Goal: Information Seeking & Learning: Find specific fact

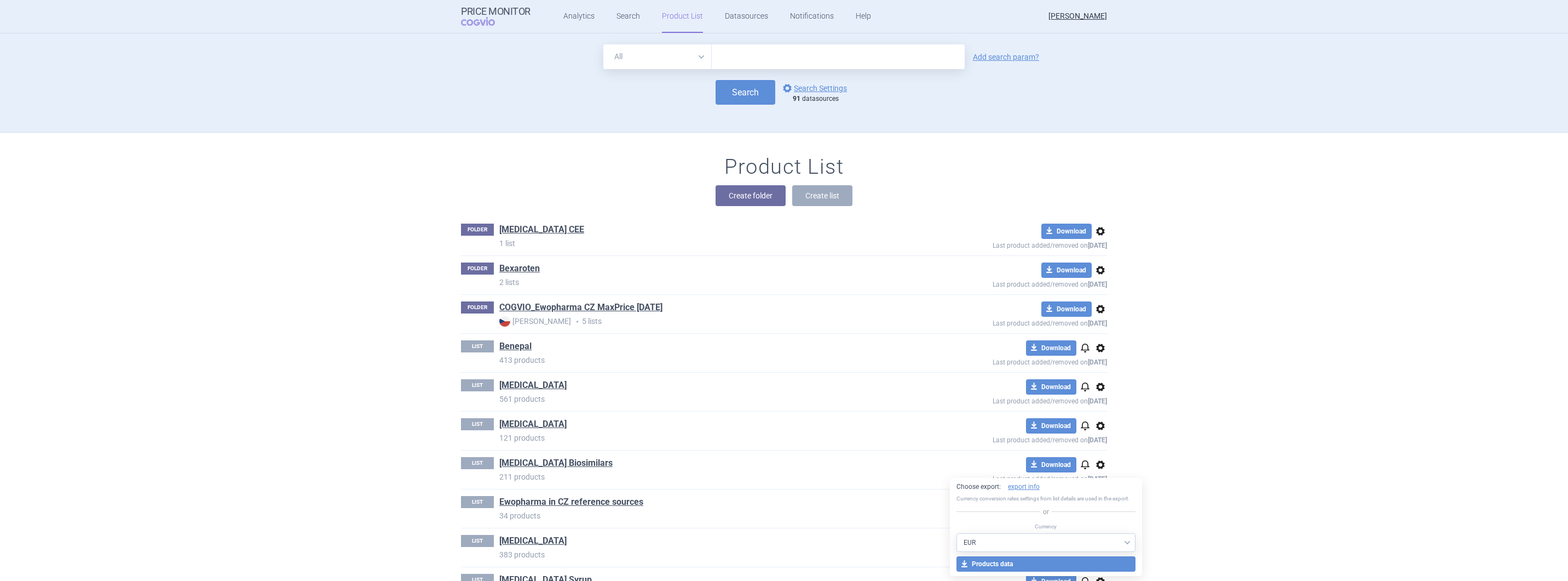
select select "EUR"
click at [738, 92] on button "Search" at bounding box center [745, 92] width 60 height 24
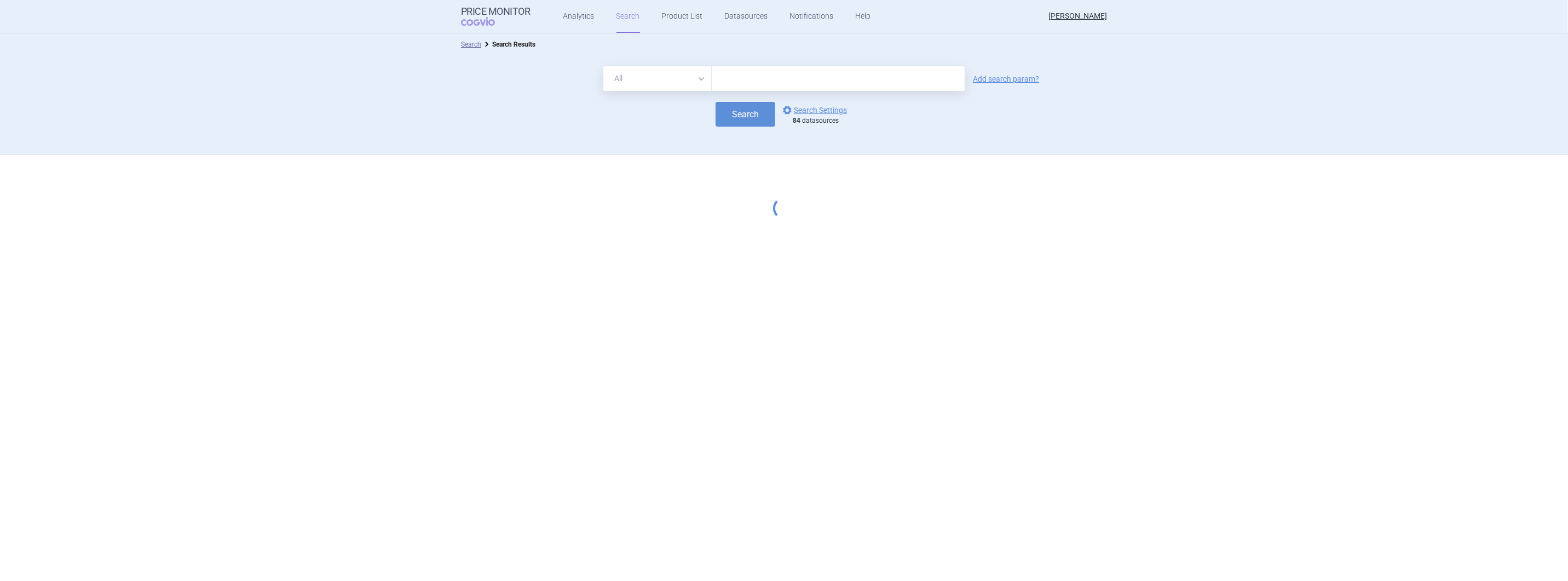
drag, startPoint x: 779, startPoint y: 76, endPoint x: 699, endPoint y: 94, distance: 82.0
click at [779, 76] on input "text" at bounding box center [838, 78] width 253 height 24
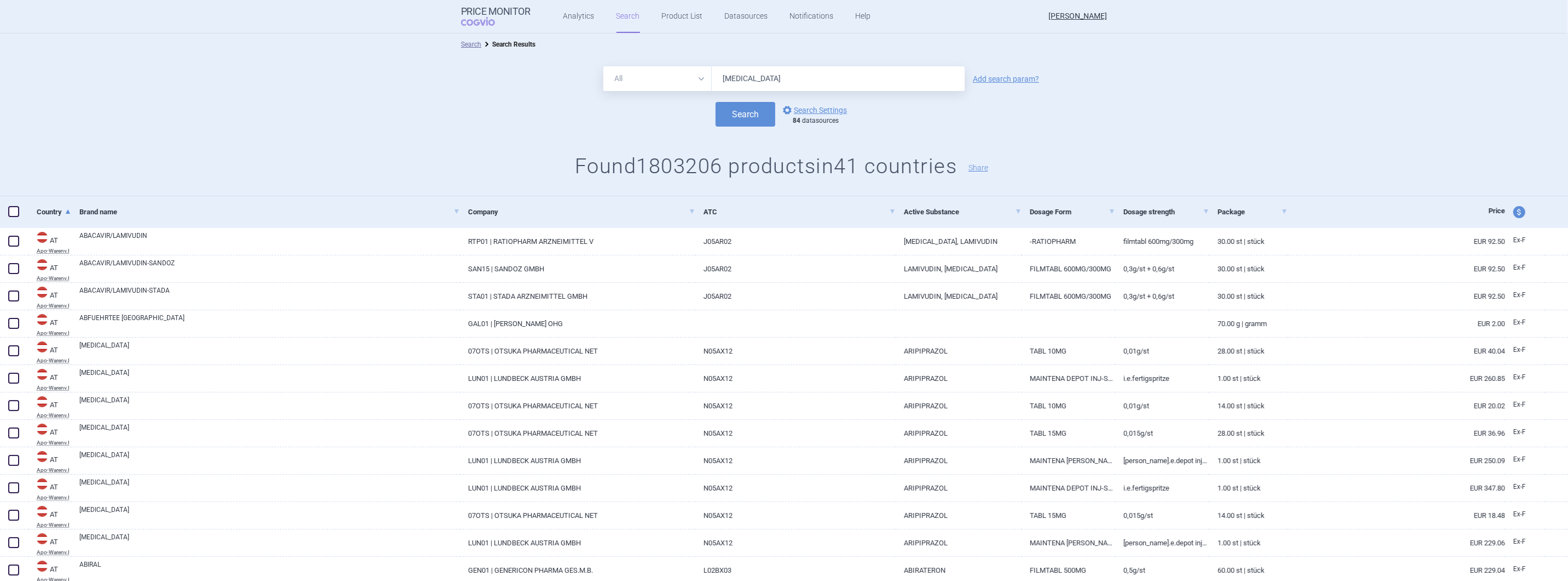
type input "[MEDICAL_DATA]"
click at [716, 102] on button "Search" at bounding box center [745, 113] width 60 height 24
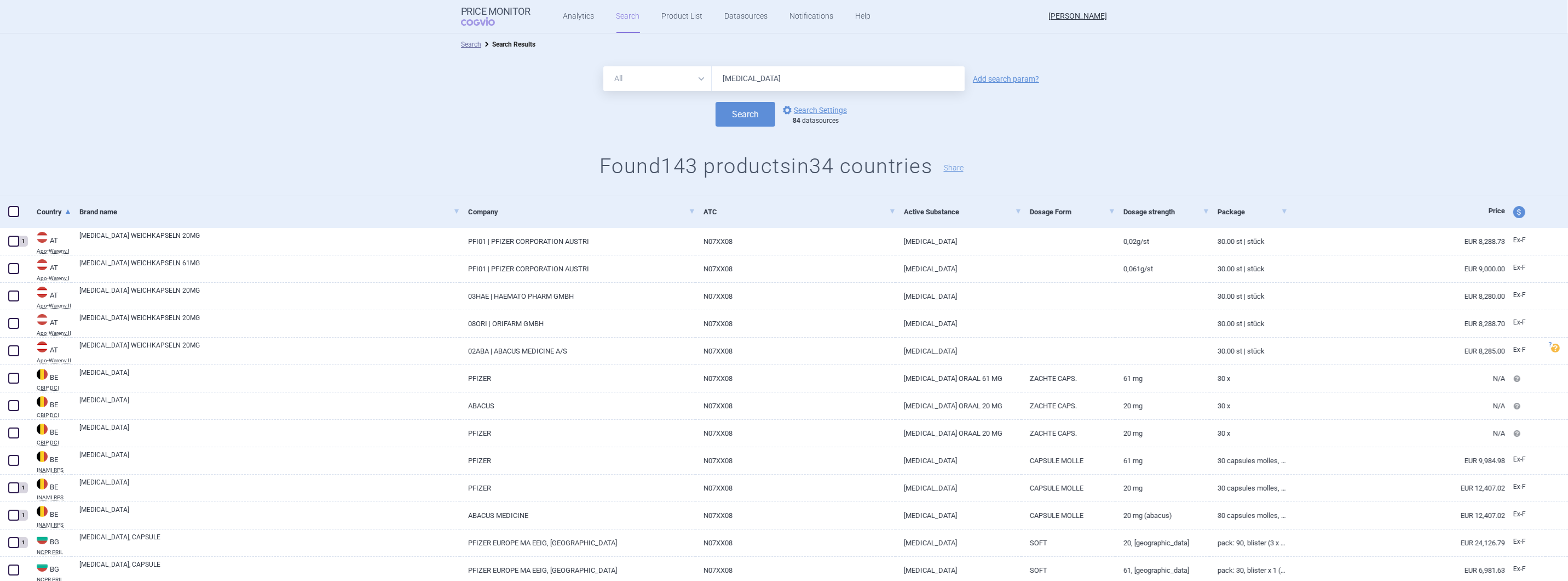
click at [1145, 208] on link "Dosage strength" at bounding box center [1166, 211] width 86 height 26
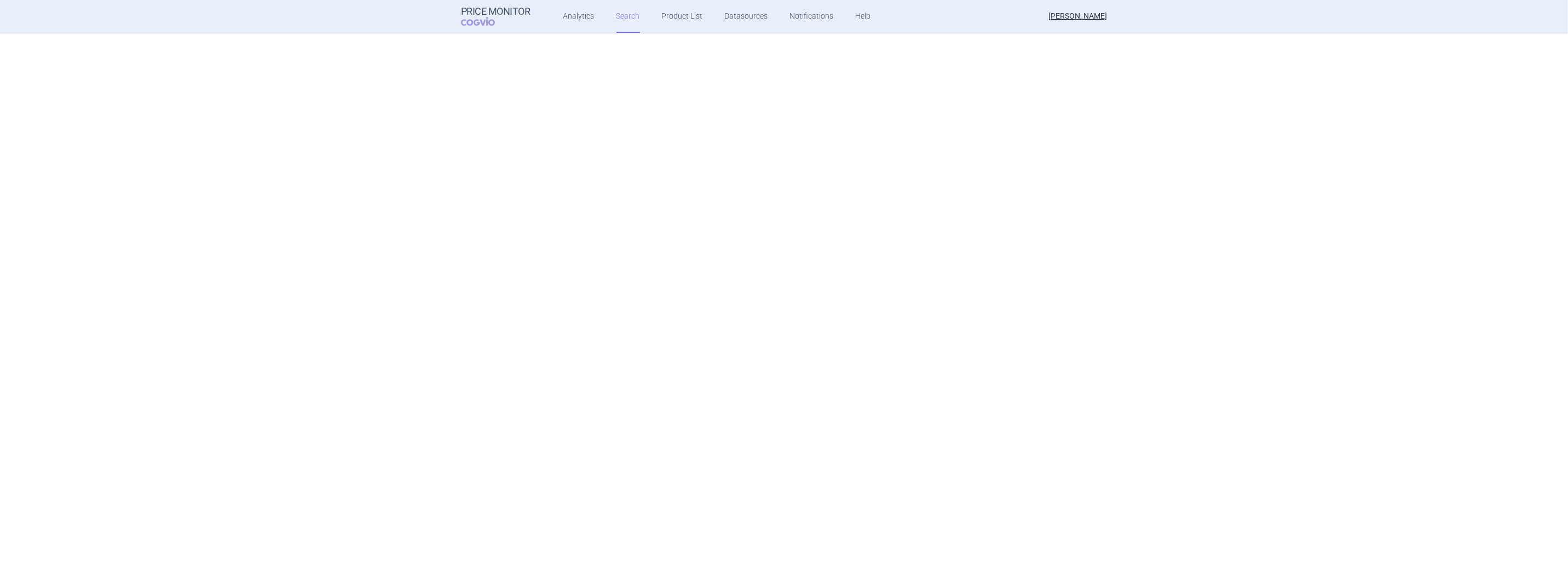
scroll to position [2421, 0]
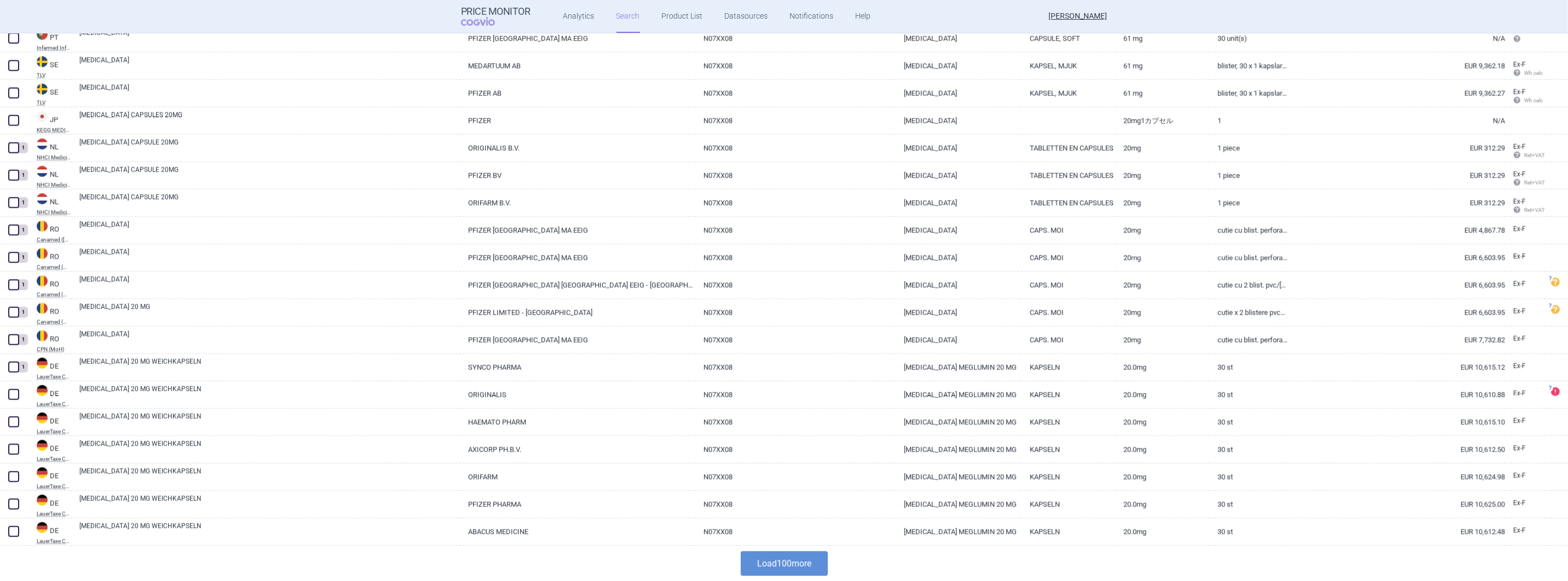
click at [669, 548] on div "Load 100 more" at bounding box center [784, 563] width 1568 height 35
click at [770, 559] on button "Load 100 more" at bounding box center [784, 562] width 87 height 24
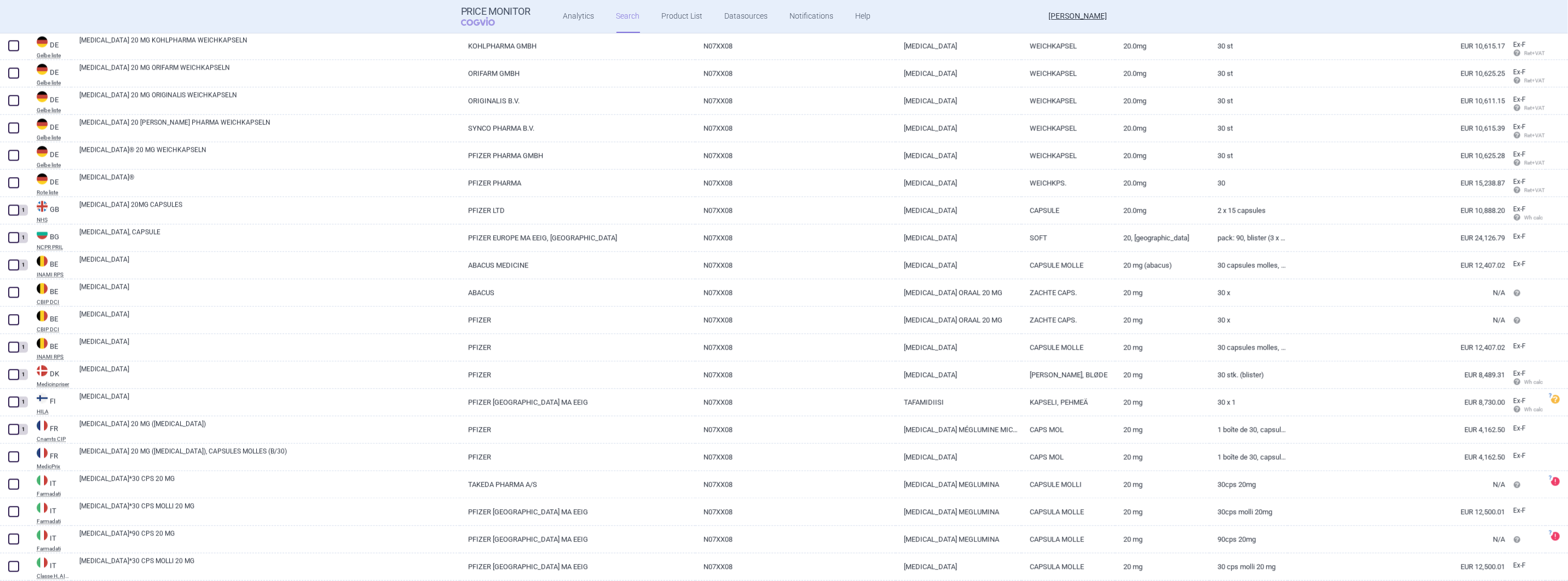
scroll to position [3297, 0]
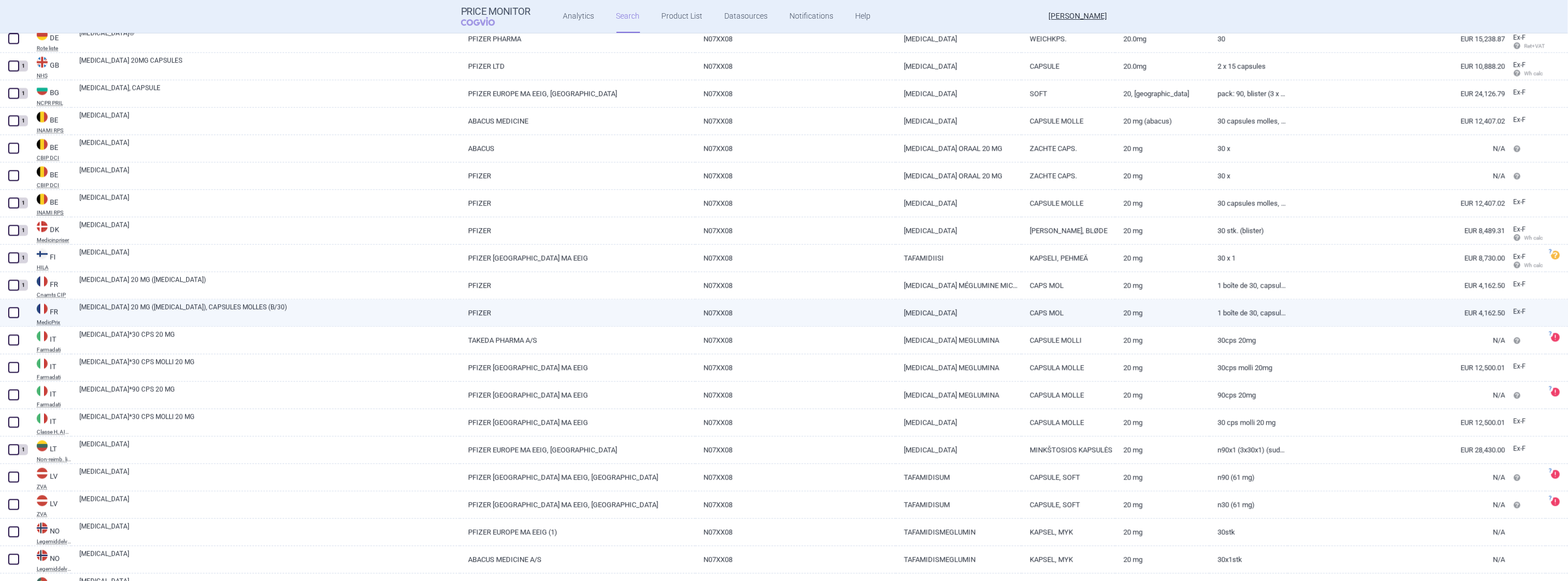
click at [915, 312] on link "[MEDICAL_DATA]" at bounding box center [958, 312] width 125 height 26
select select "EUR"
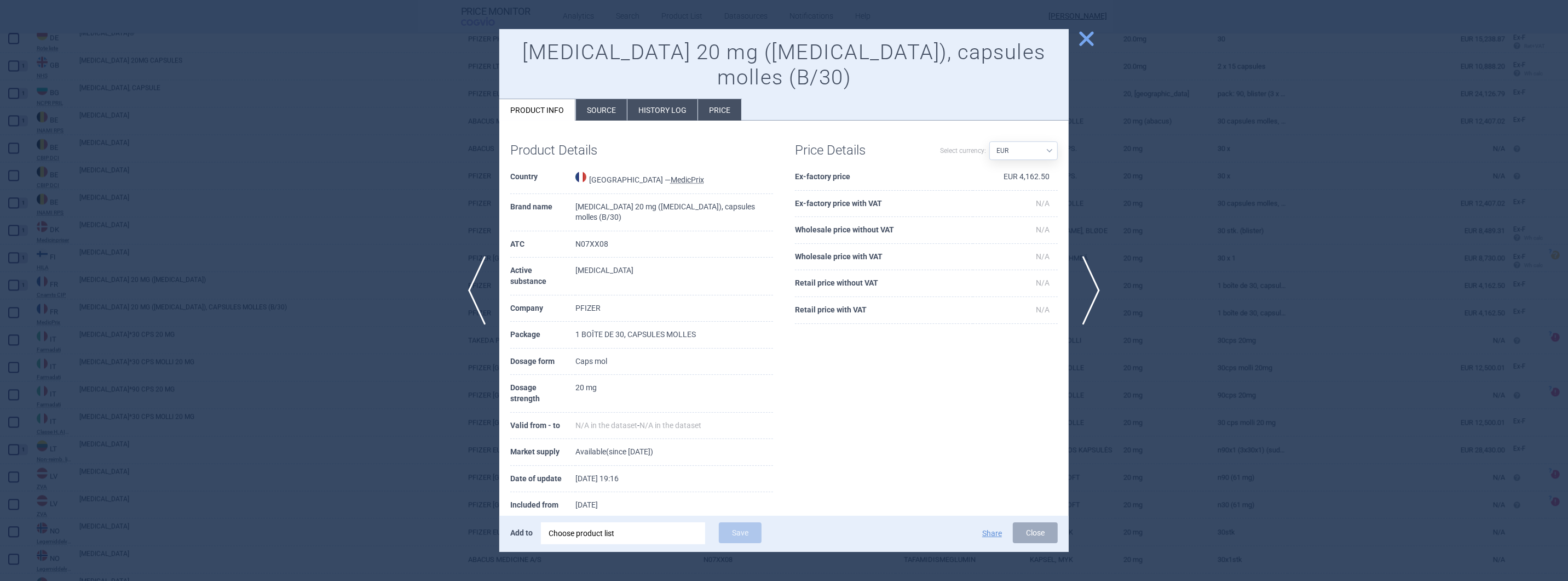
click at [600, 99] on li "Source" at bounding box center [601, 110] width 51 height 22
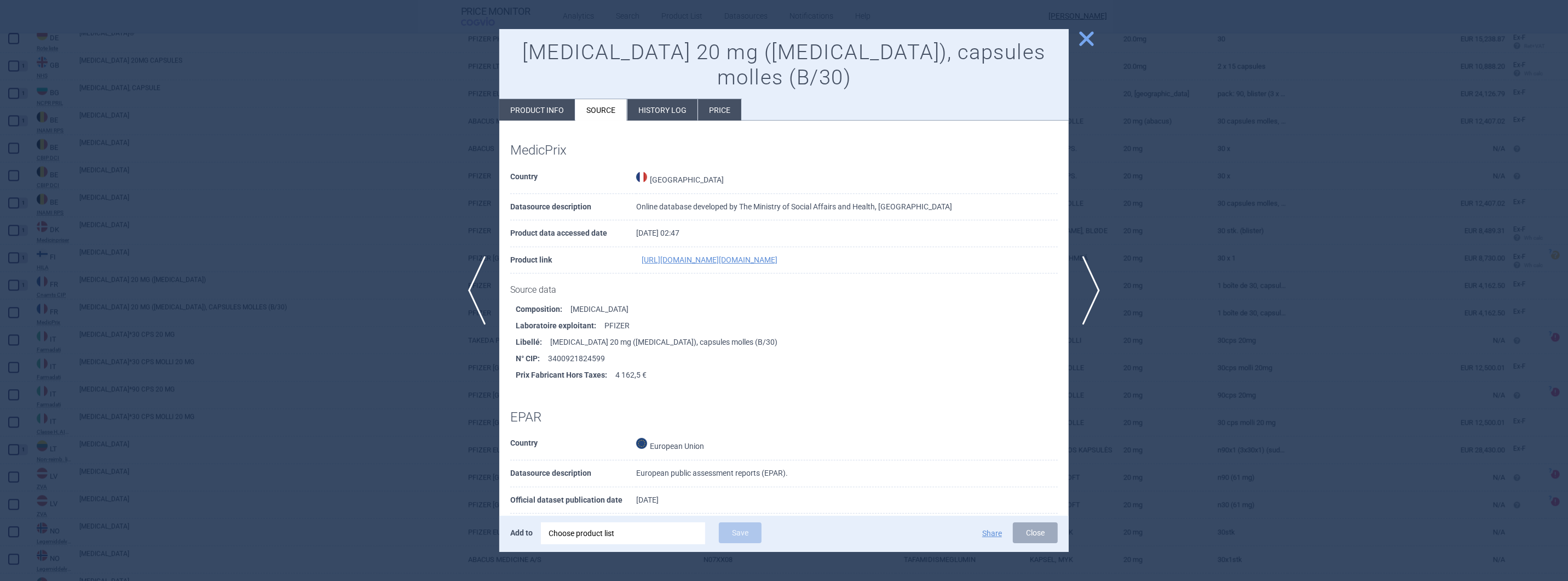
click at [673, 99] on li "History log" at bounding box center [663, 110] width 70 height 22
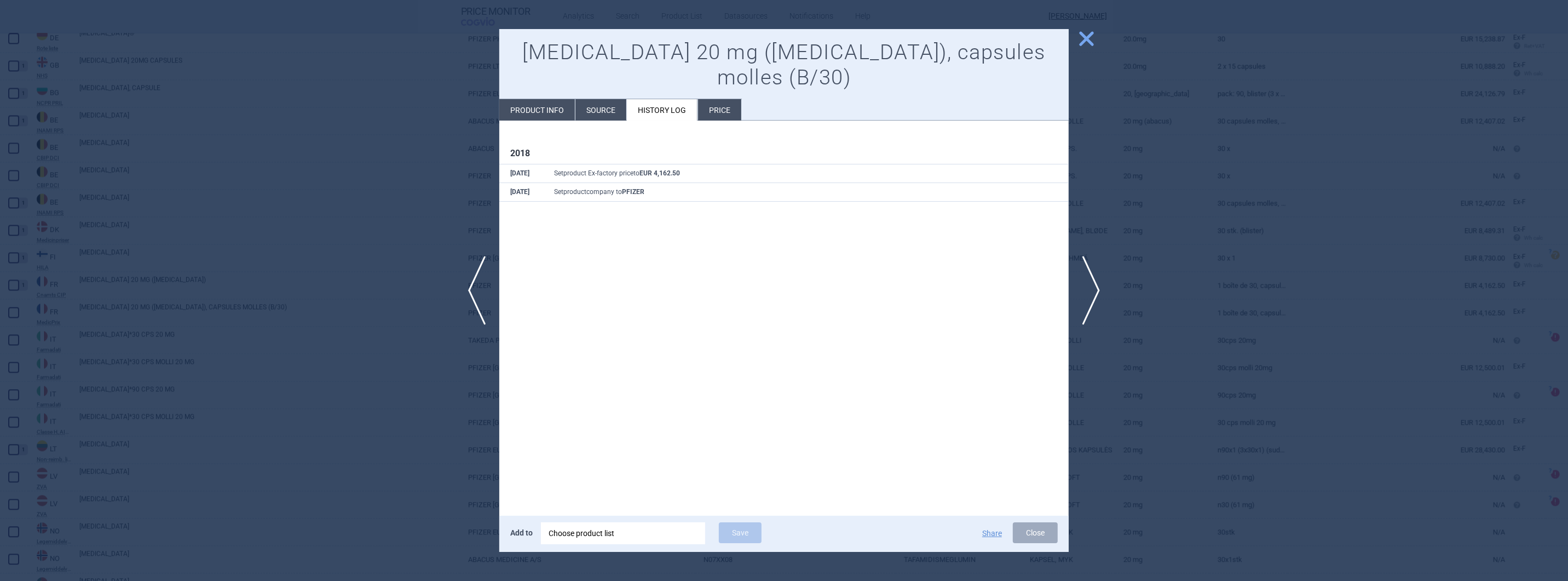
click at [725, 99] on li "Price" at bounding box center [719, 110] width 43 height 22
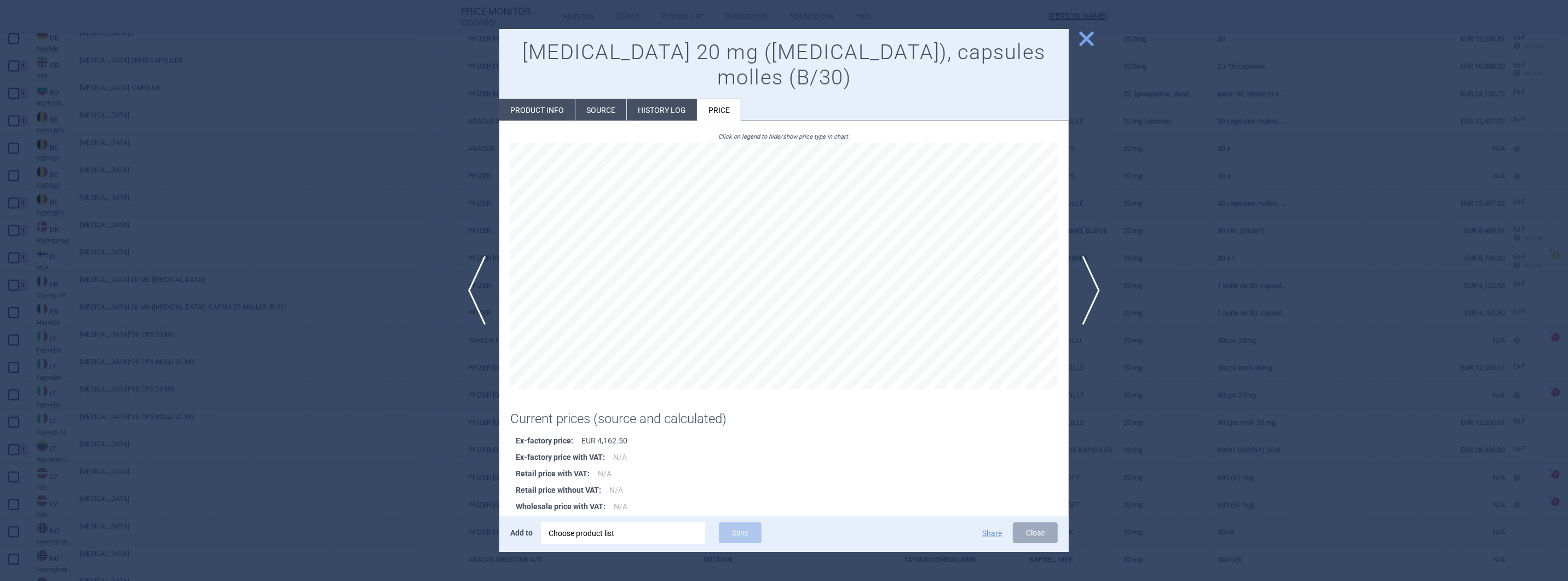
click at [671, 99] on li "History log" at bounding box center [662, 110] width 70 height 22
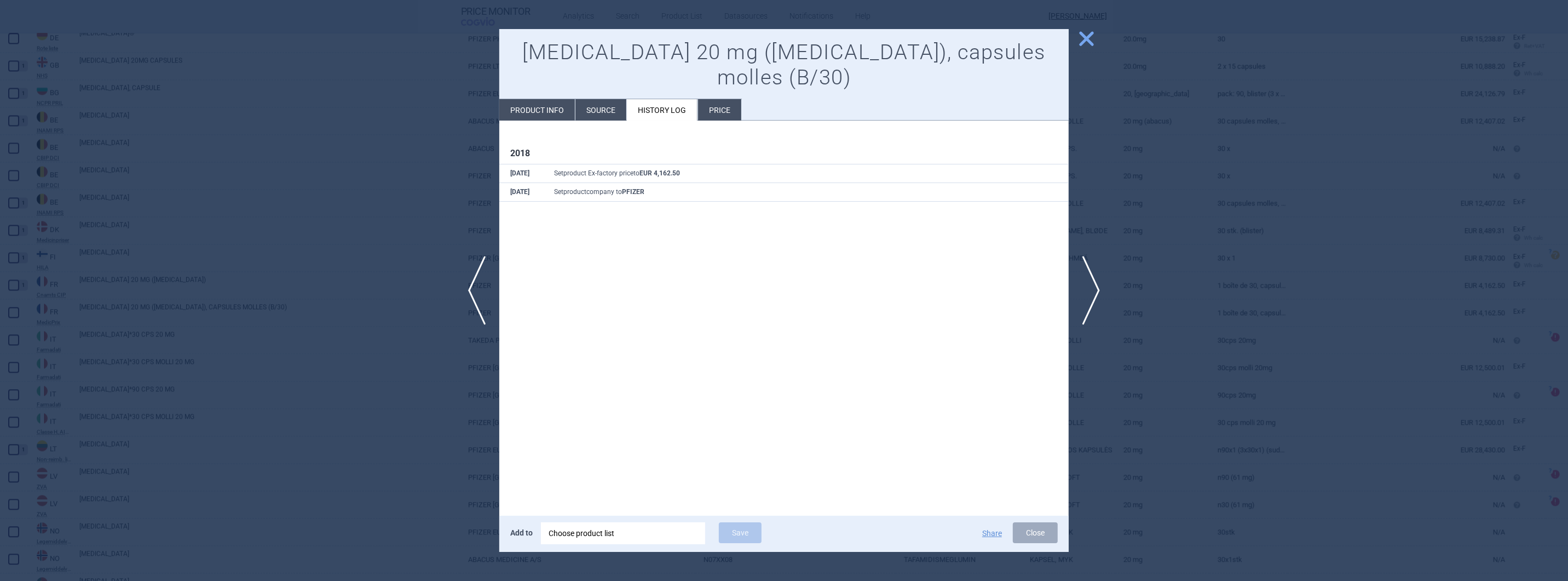
click at [593, 99] on li "Source" at bounding box center [600, 110] width 51 height 22
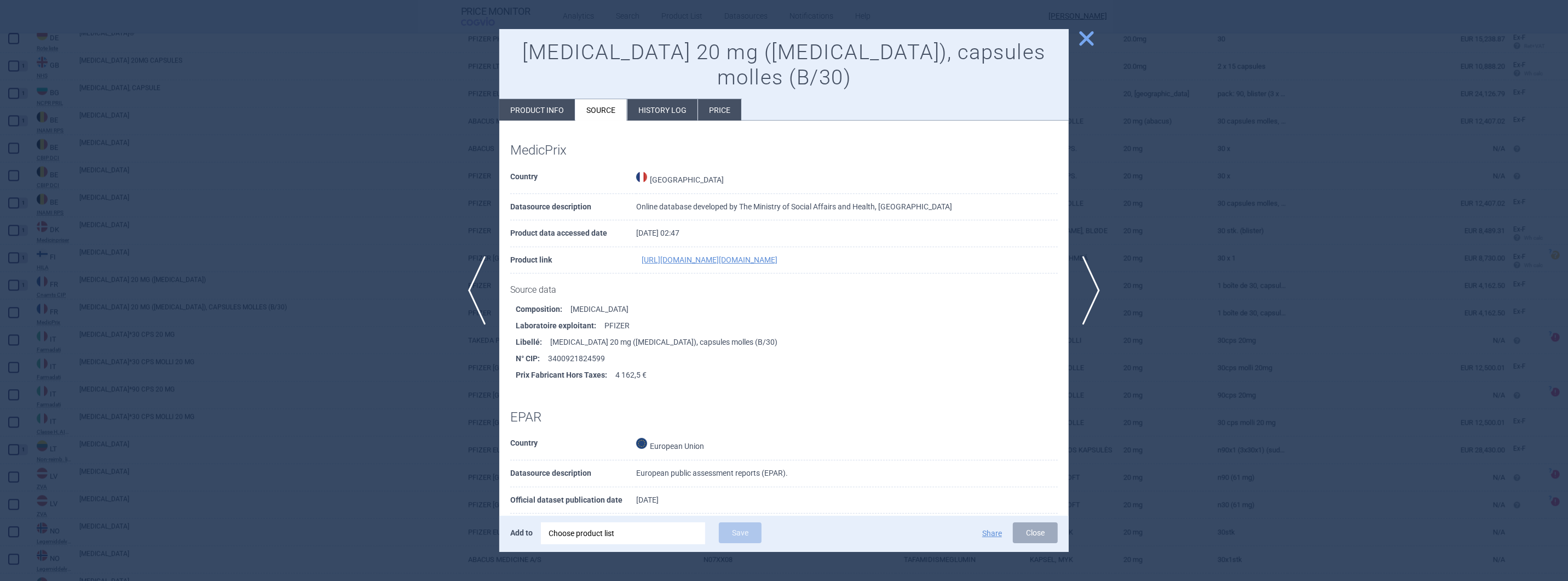
click at [1093, 39] on span "close" at bounding box center [1086, 39] width 20 height 20
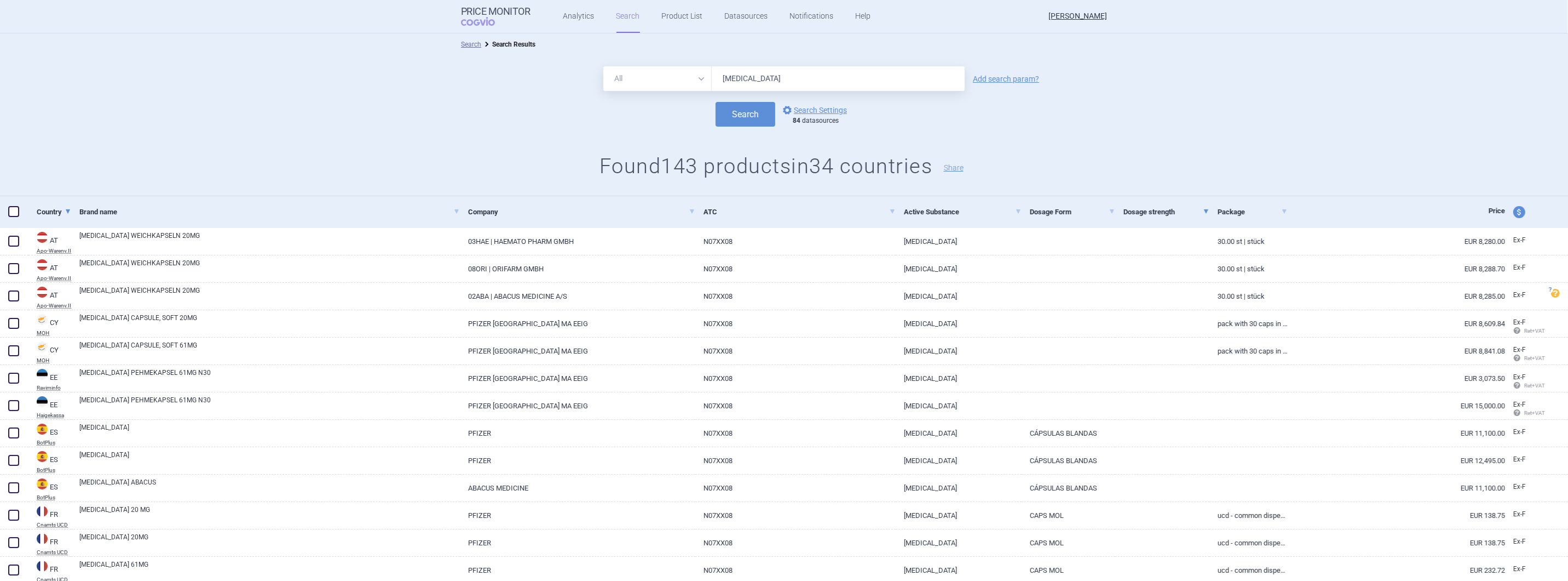
click at [44, 212] on link "Country" at bounding box center [54, 211] width 34 height 26
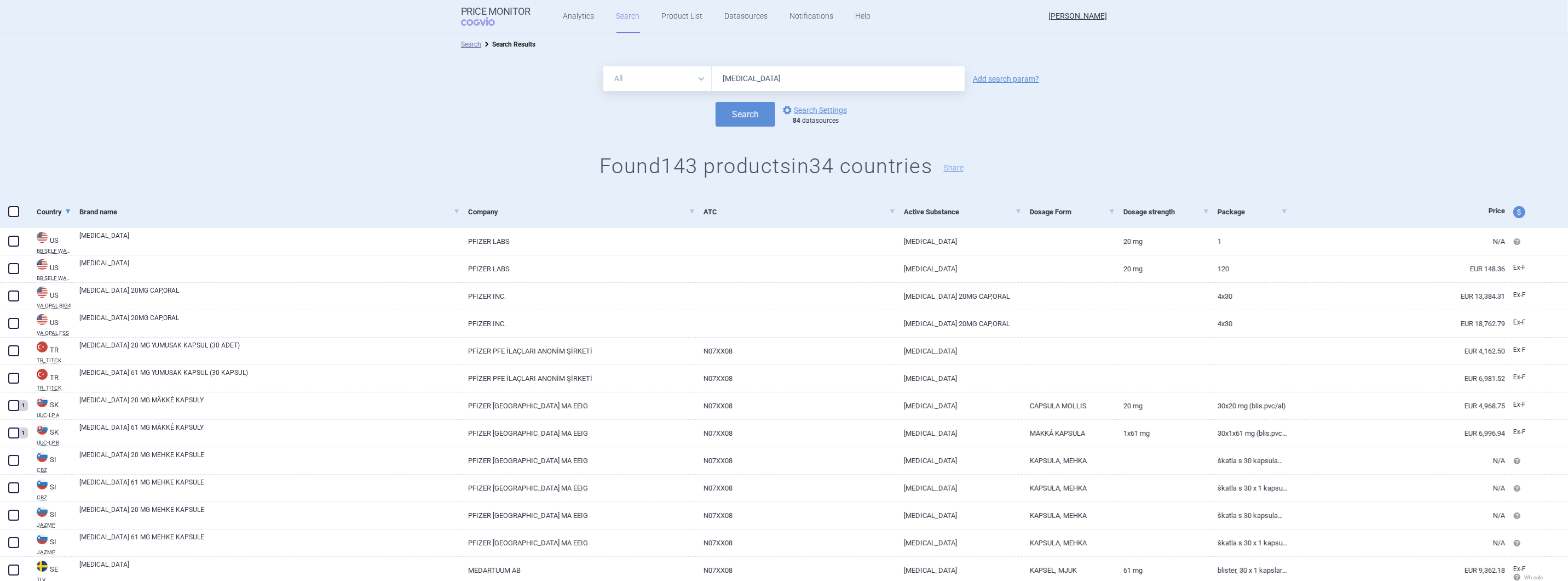
drag, startPoint x: 812, startPoint y: 74, endPoint x: 251, endPoint y: -37, distance: 571.9
click at [251, 0] on html "Price Monitor COGVIO Analytics Search Product List Datasources Notifications He…" at bounding box center [784, 290] width 1568 height 581
type input "attrogy"
click at [716, 102] on button "Search" at bounding box center [745, 113] width 60 height 24
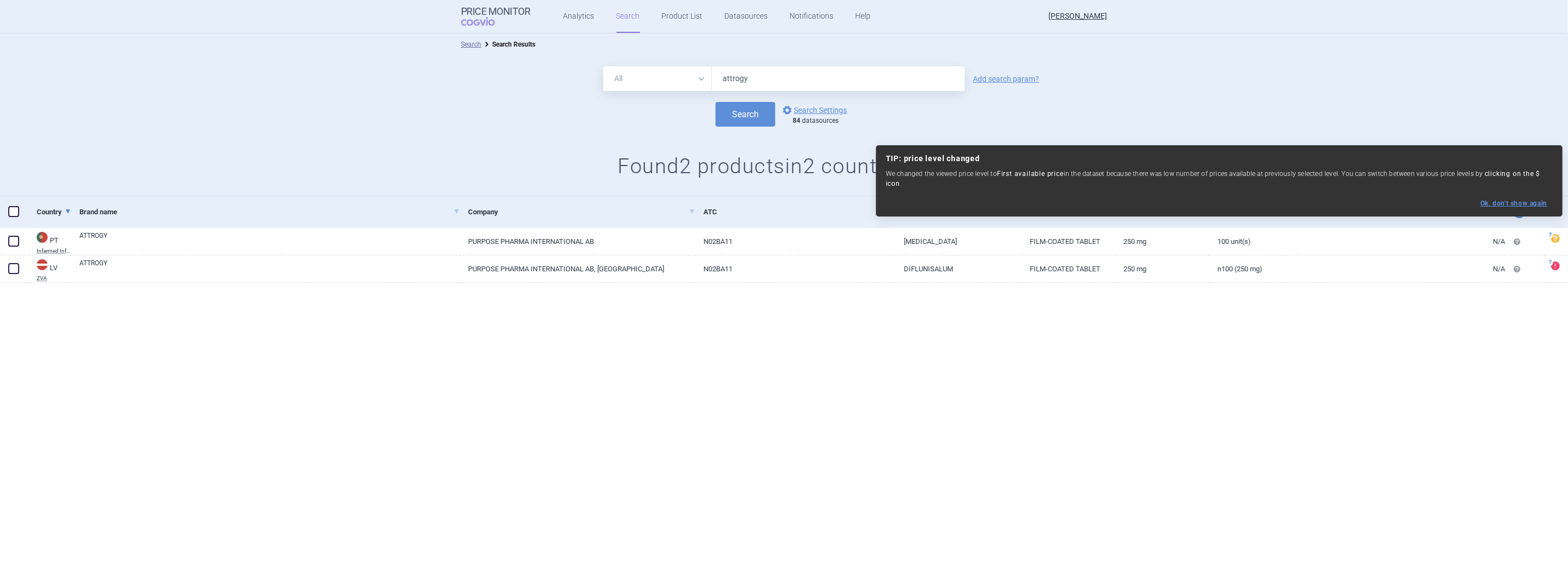
click at [1518, 200] on button "Ok, don ' t show again" at bounding box center [1513, 203] width 66 height 8
select select "ex-factory"
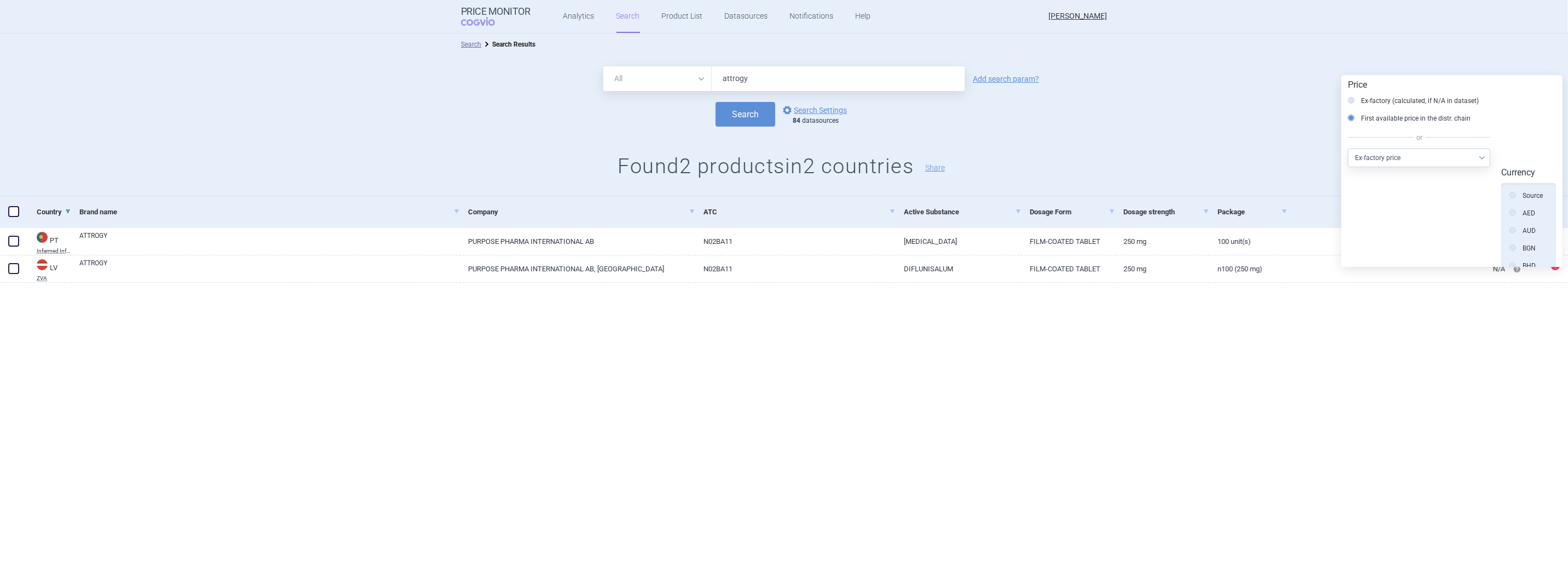
scroll to position [247, 0]
click at [1384, 298] on div at bounding box center [784, 300] width 1568 height 35
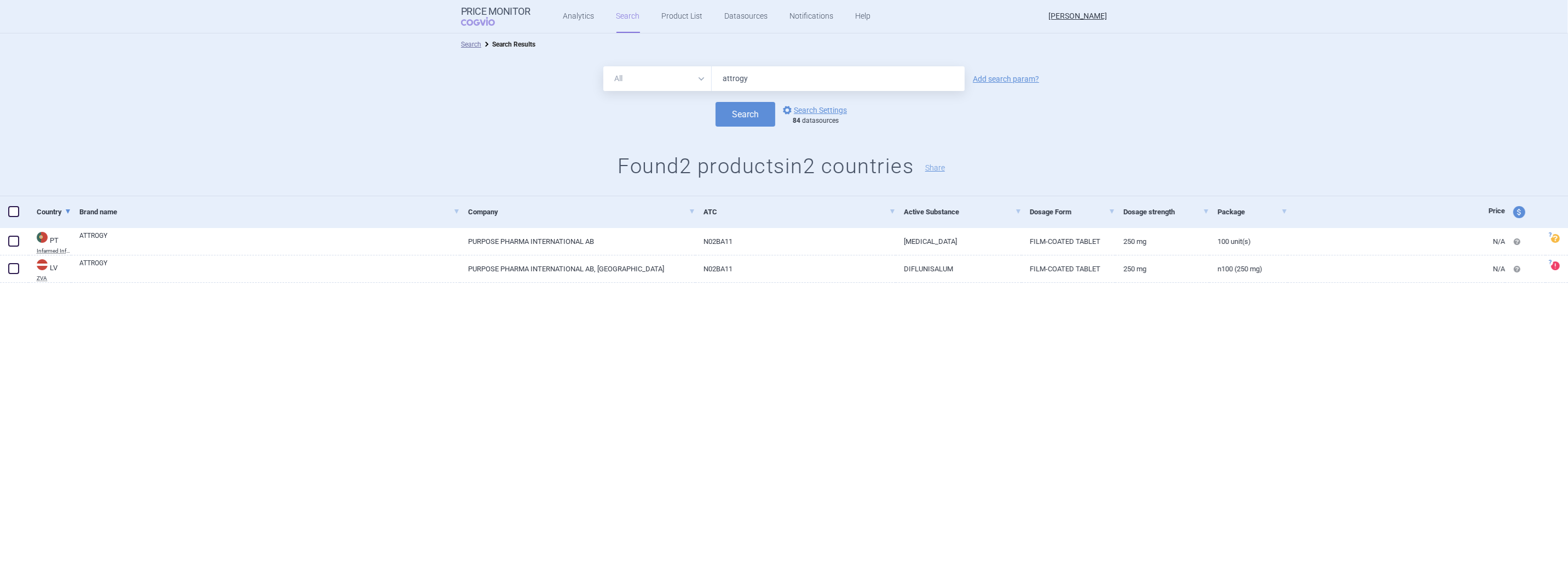
click at [171, 386] on div "Search Search Results All Brand Name ATC Company Active Substance Country Newer…" at bounding box center [784, 307] width 1568 height 548
drag, startPoint x: 746, startPoint y: 445, endPoint x: 709, endPoint y: 430, distance: 39.9
click at [746, 445] on div "Search Search Results All Brand Name ATC Company Active Substance Country Newer…" at bounding box center [784, 307] width 1568 height 548
click at [620, 408] on div "Search Search Results All Brand Name ATC Company Active Substance Country Newer…" at bounding box center [784, 307] width 1568 height 548
click at [510, 493] on div "Search Search Results All Brand Name ATC Company Active Substance Country Newer…" at bounding box center [784, 307] width 1568 height 548
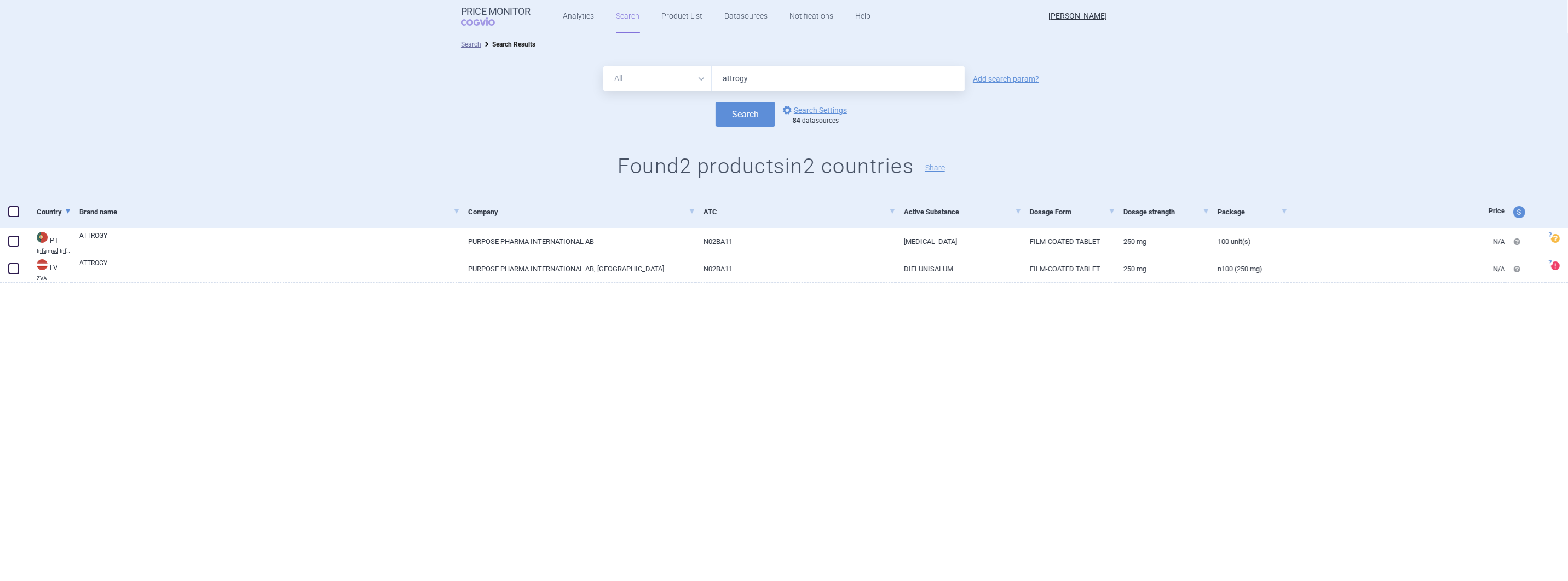
click at [384, 447] on div "Search Search Results All Brand Name ATC Company Active Substance Country Newer…" at bounding box center [784, 307] width 1568 height 548
drag, startPoint x: 771, startPoint y: 78, endPoint x: 226, endPoint y: -10, distance: 552.1
click at [226, 0] on html "Price Monitor COGVIO Analytics Search Product List Datasources Notifications He…" at bounding box center [784, 290] width 1568 height 581
type input "[MEDICAL_DATA]"
click at [716, 102] on button "Search" at bounding box center [745, 113] width 60 height 24
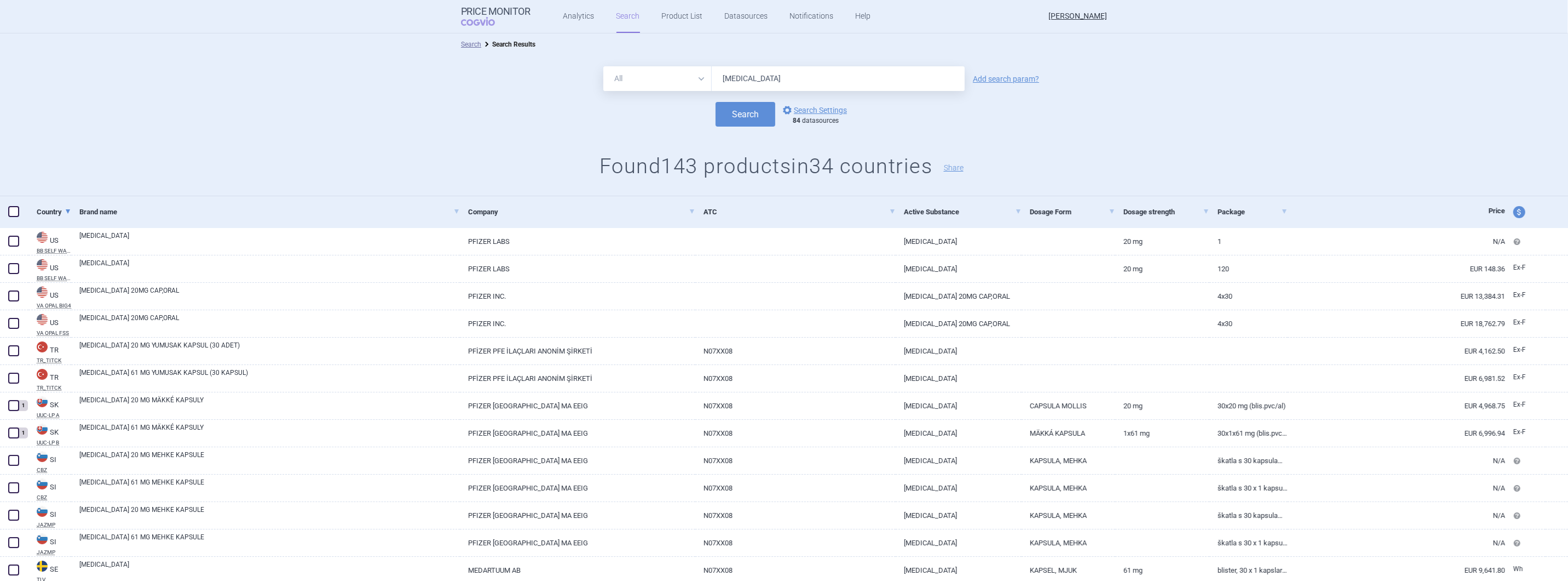
click at [1143, 211] on link "Dosage strength" at bounding box center [1166, 211] width 86 height 26
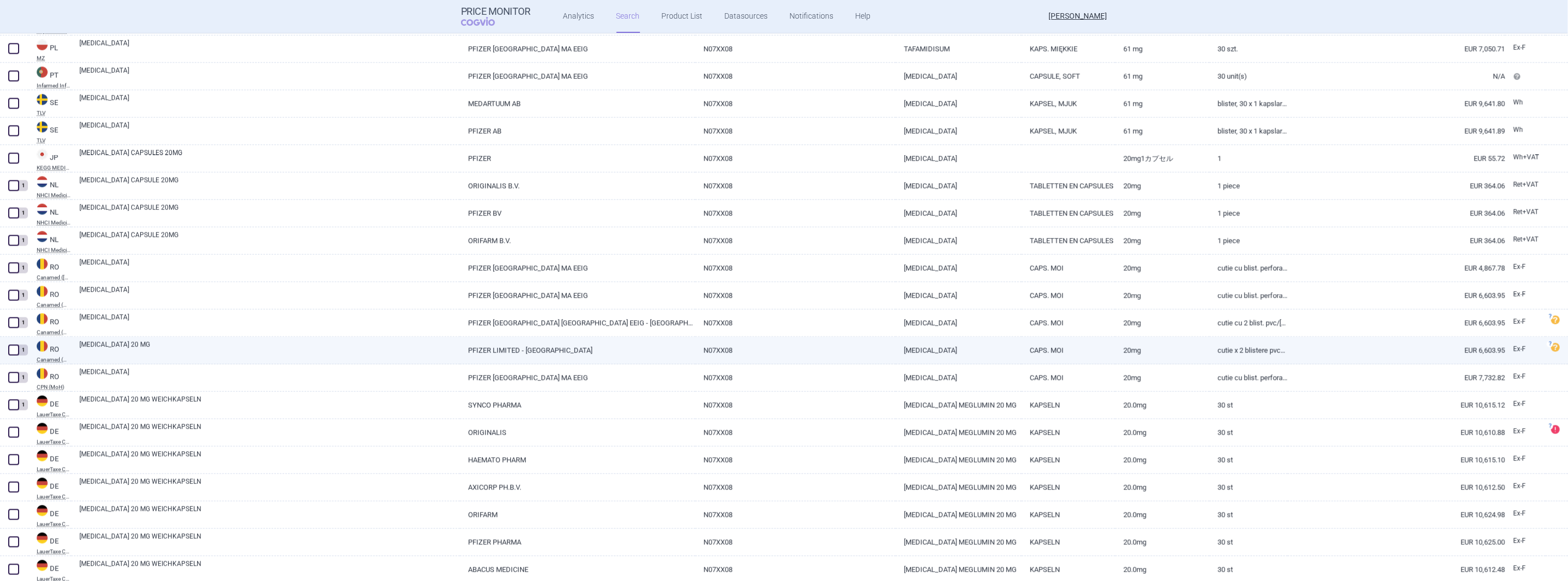
scroll to position [2421, 0]
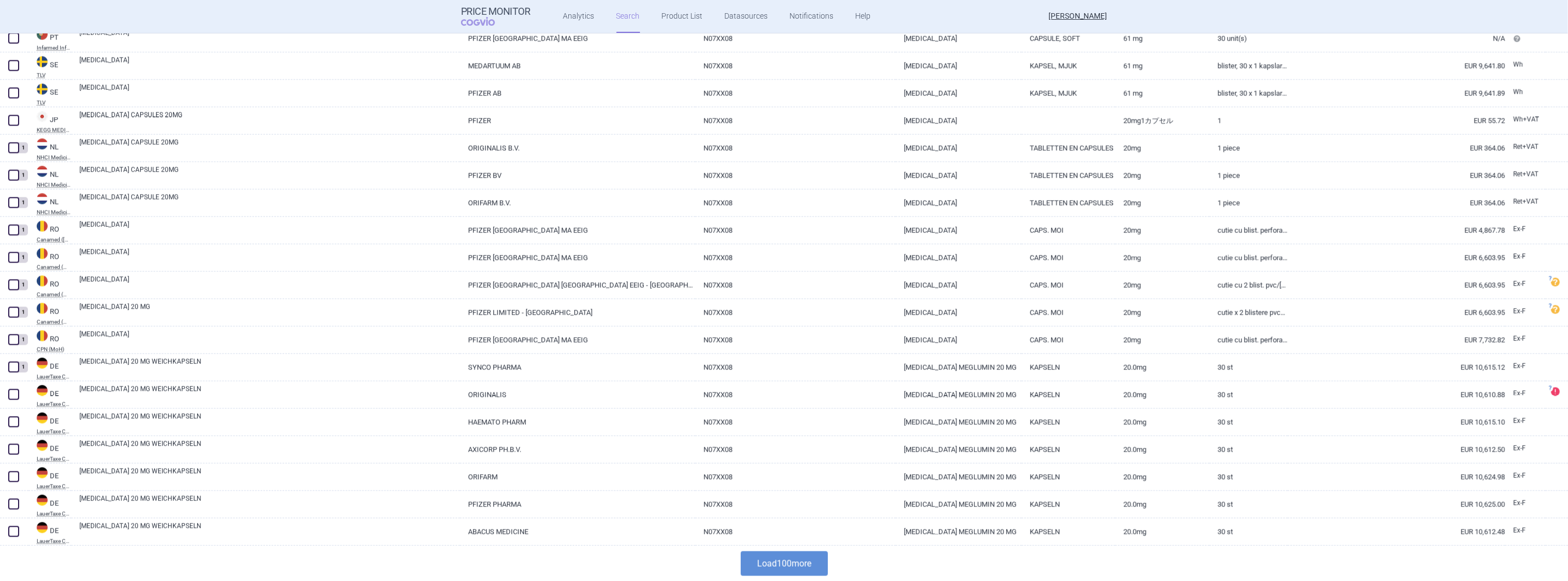
drag, startPoint x: 792, startPoint y: 564, endPoint x: 815, endPoint y: 555, distance: 24.7
click at [795, 563] on button "Load 100 more" at bounding box center [784, 562] width 87 height 24
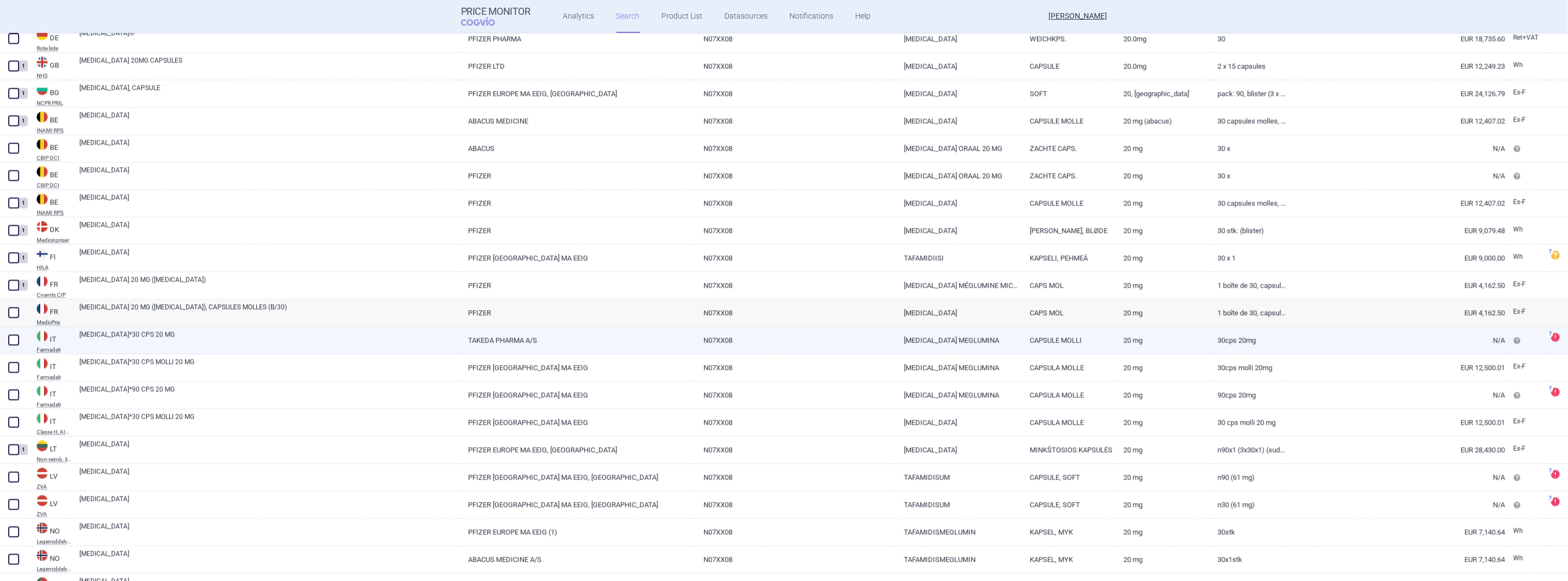
scroll to position [3443, 0]
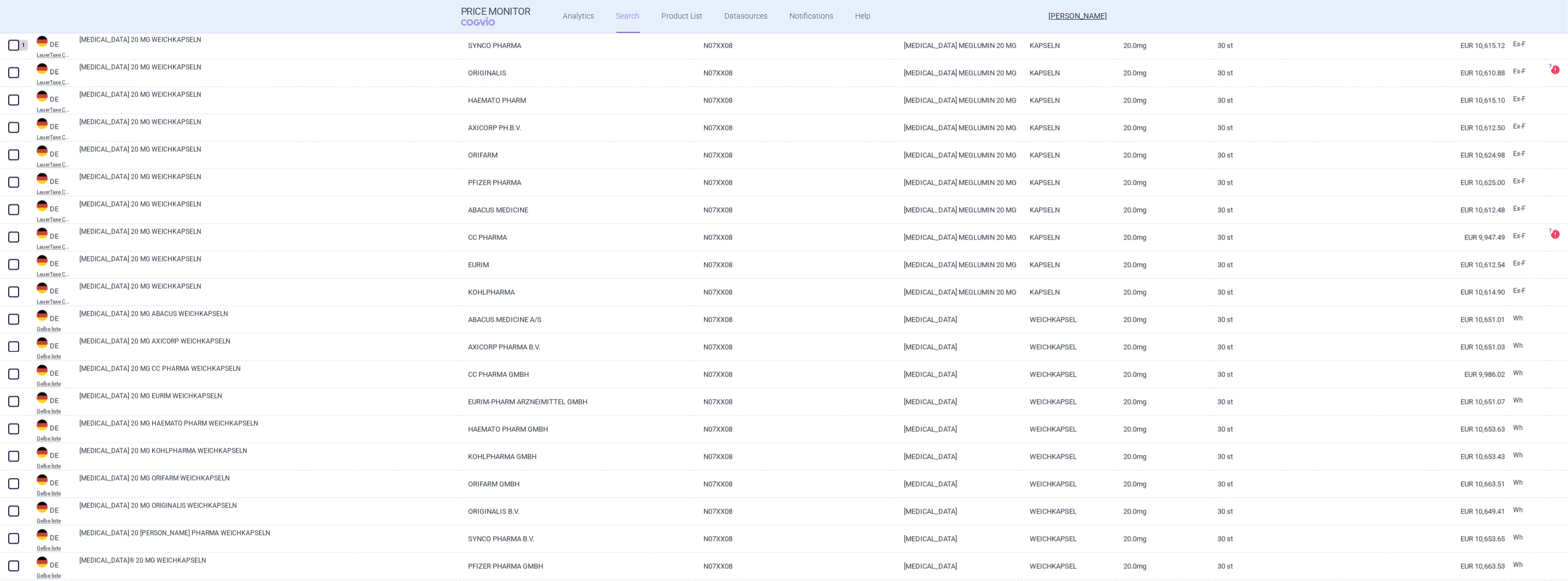
scroll to position [2722, 0]
